Goal: Task Accomplishment & Management: Manage account settings

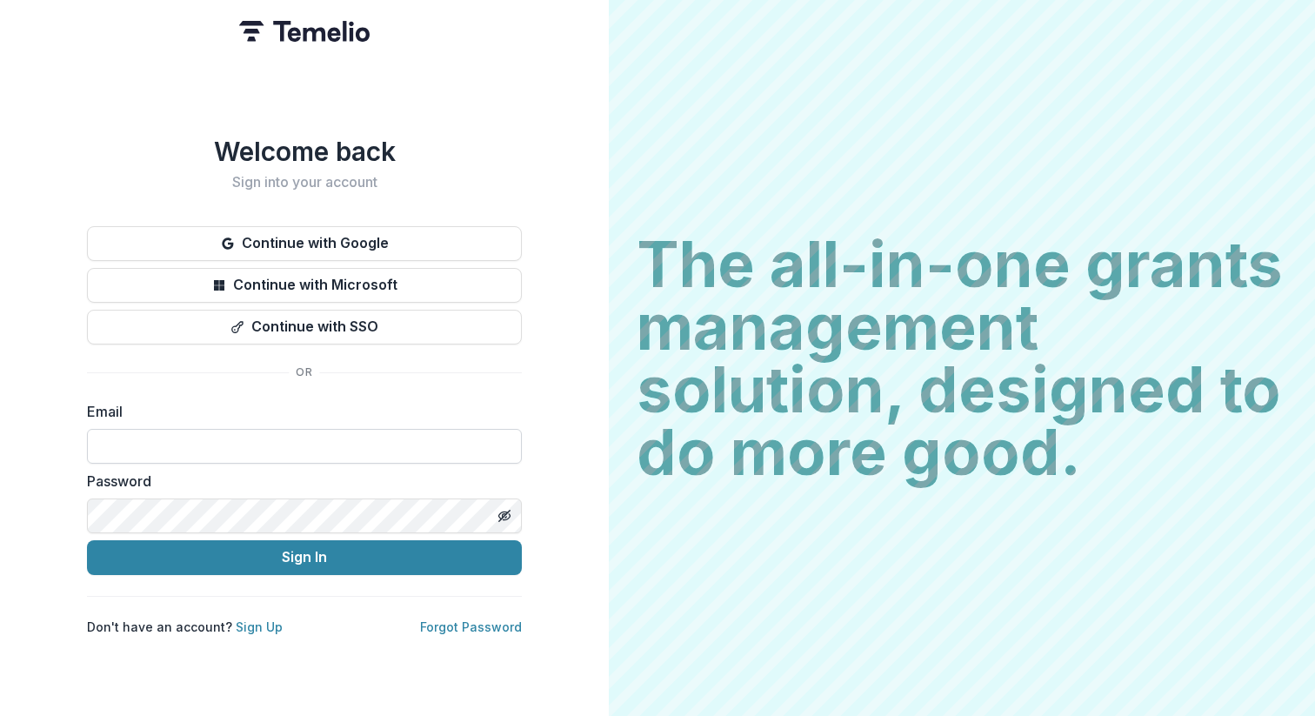
click at [331, 429] on input at bounding box center [304, 446] width 435 height 35
type input "**********"
click at [506, 502] on button "Toggle password visibility" at bounding box center [505, 516] width 28 height 28
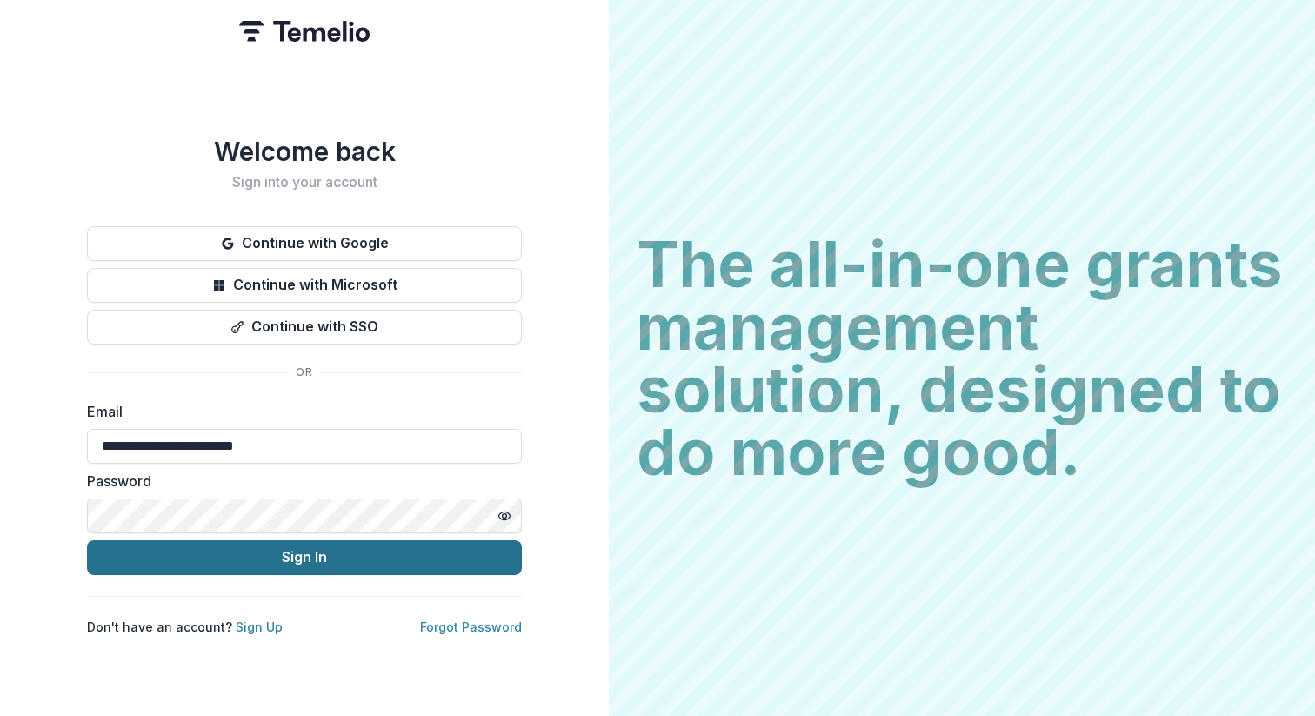
click at [411, 545] on button "Sign In" at bounding box center [304, 557] width 435 height 35
